Goal: Ask a question

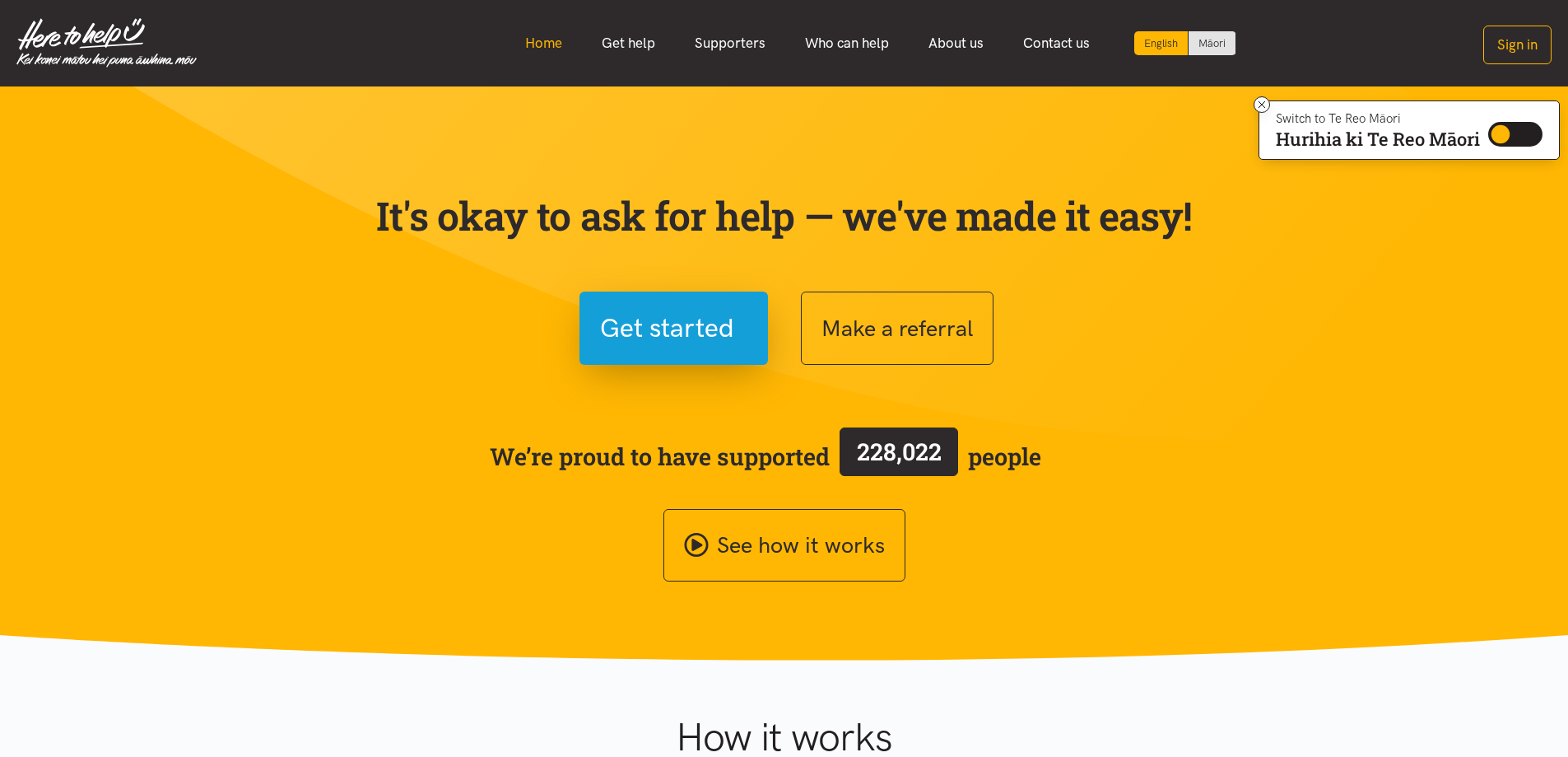
click at [545, 47] on link "Home" at bounding box center [543, 43] width 76 height 35
click at [717, 39] on link "Supporters" at bounding box center [730, 43] width 111 height 35
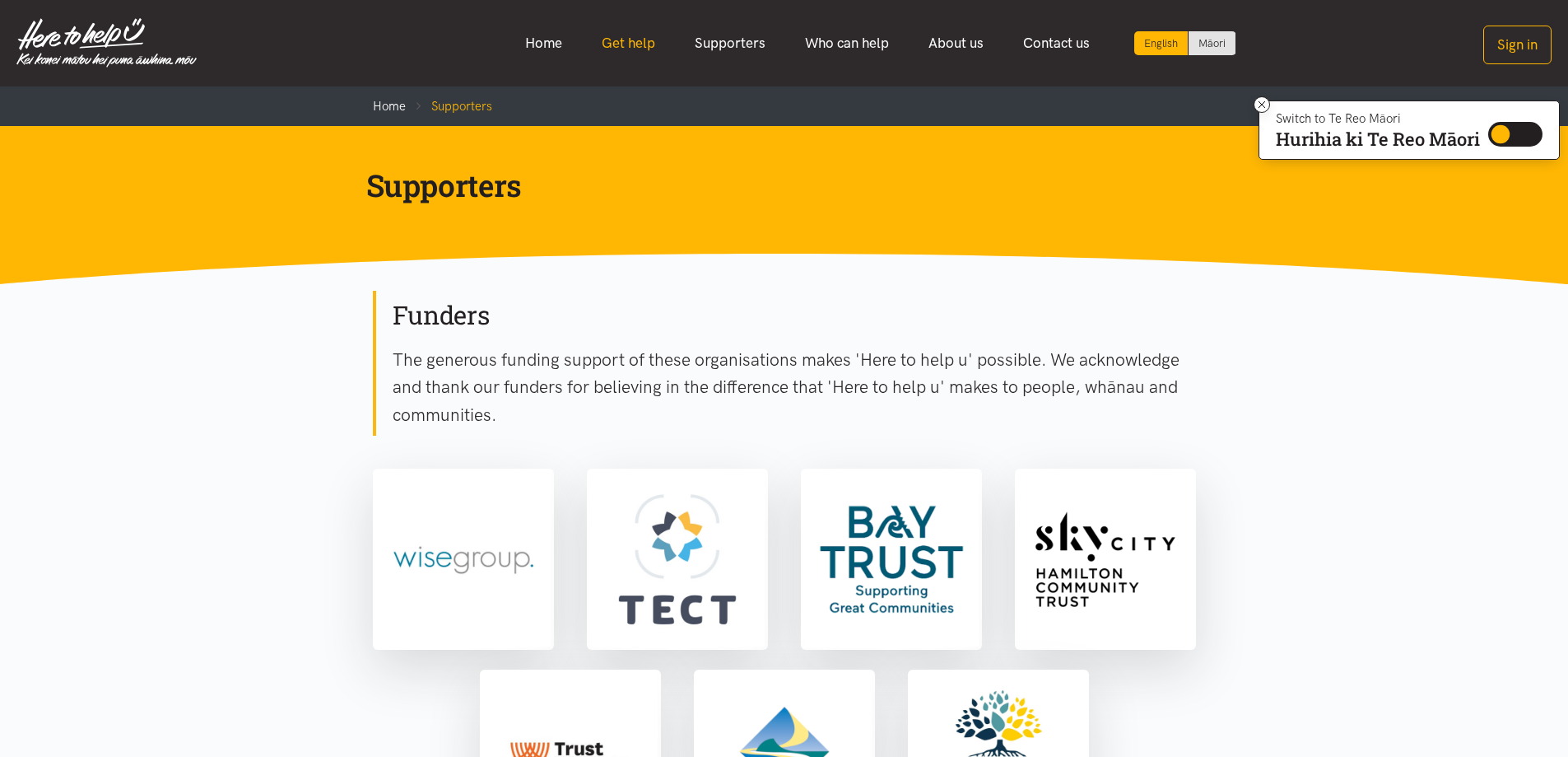
click at [647, 37] on link "Get help" at bounding box center [629, 43] width 93 height 35
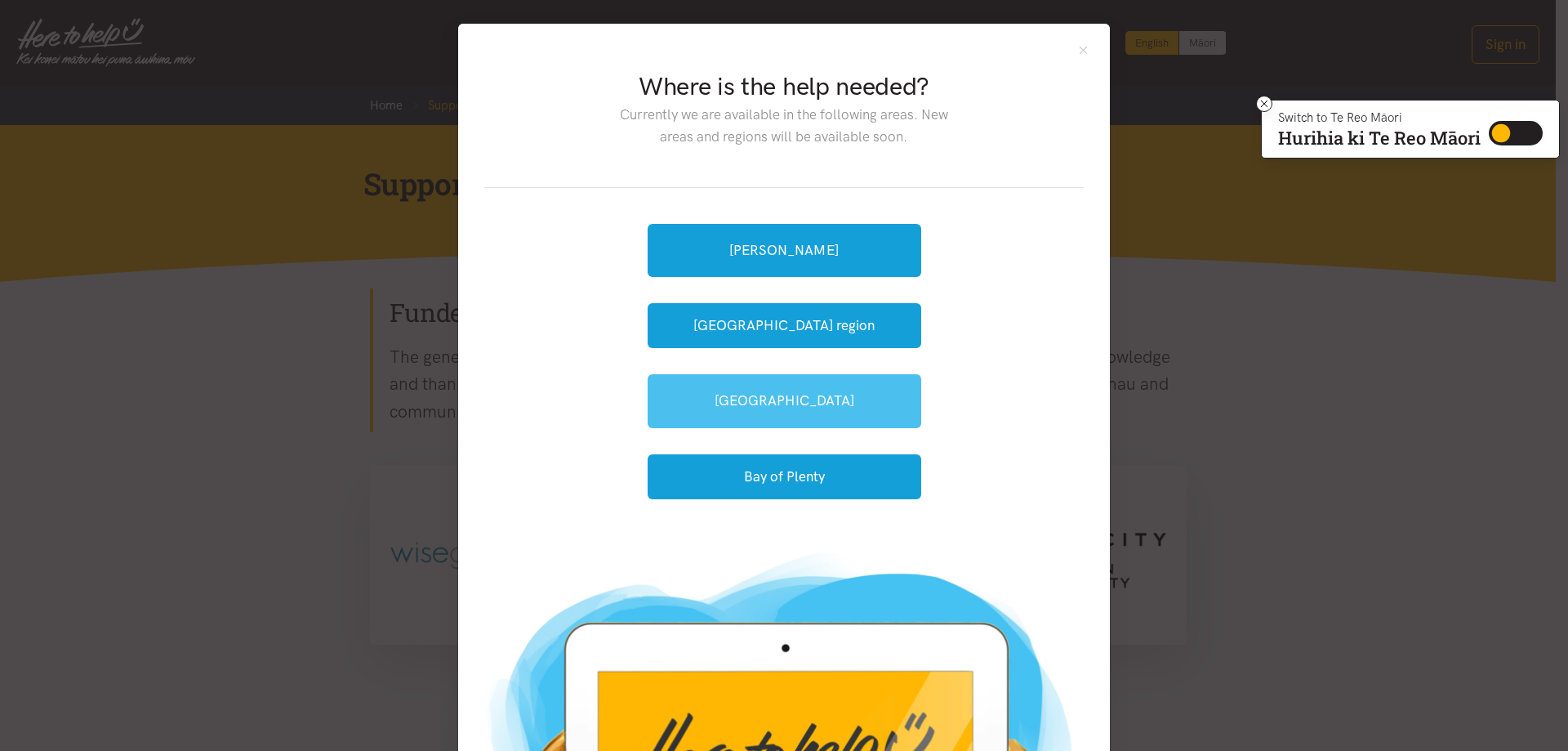
click at [817, 398] on link "[GEOGRAPHIC_DATA]" at bounding box center [784, 401] width 273 height 53
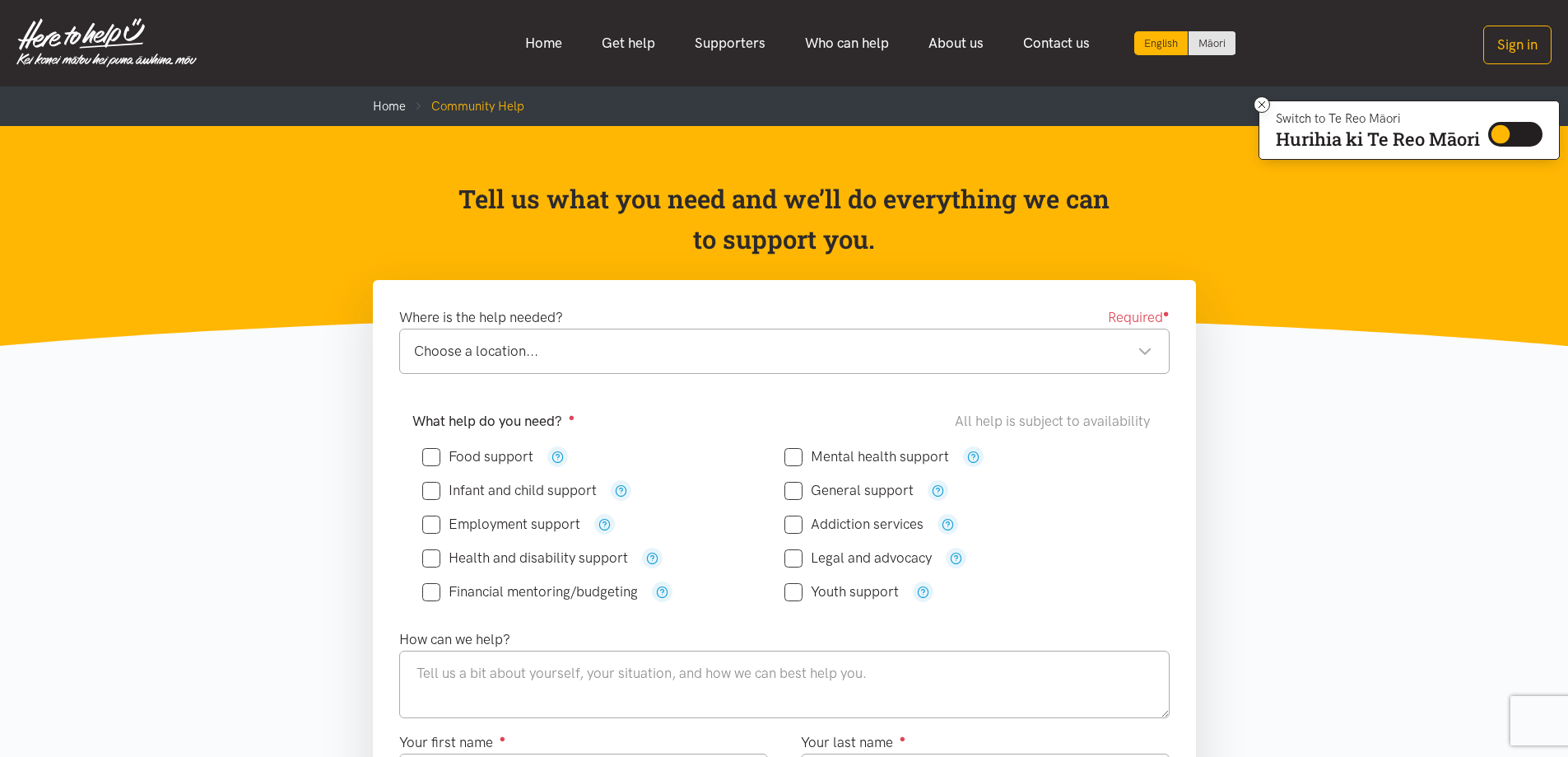
click at [790, 593] on input "Youth support" at bounding box center [842, 591] width 114 height 14
checkbox input "true"
